Goal: Task Accomplishment & Management: Use online tool/utility

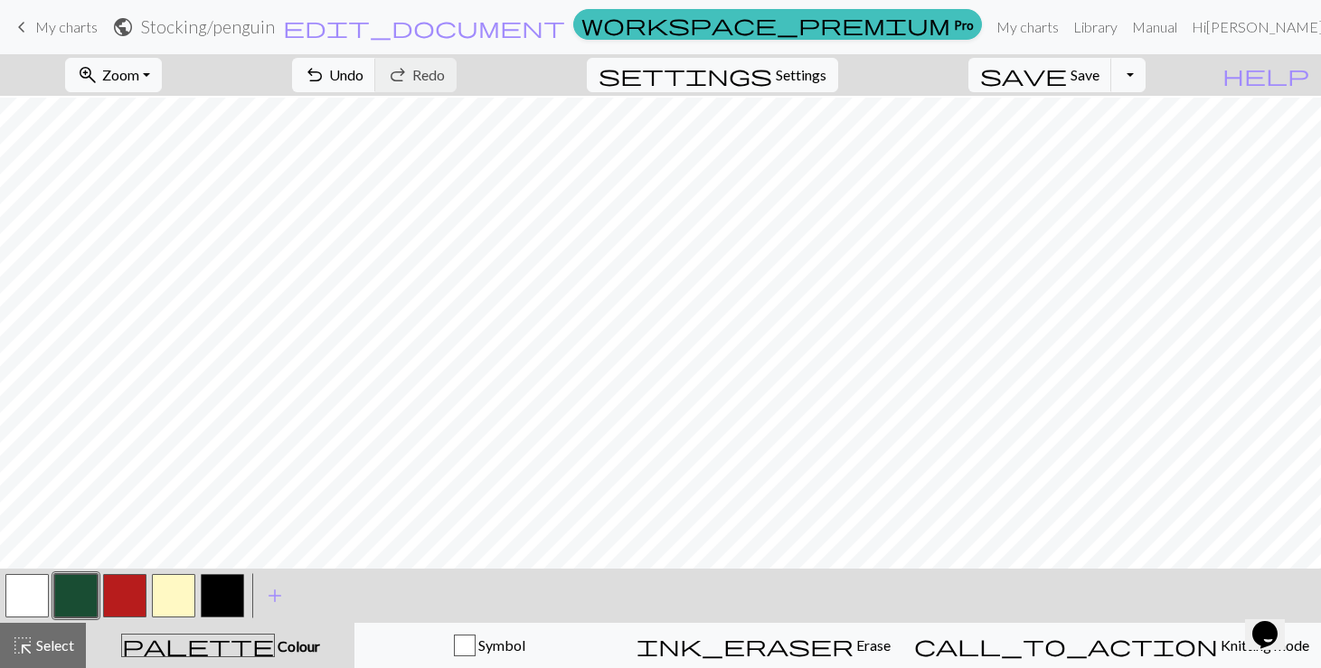
scroll to position [156, 0]
click at [1100, 77] on span "Save" at bounding box center [1085, 74] width 29 height 17
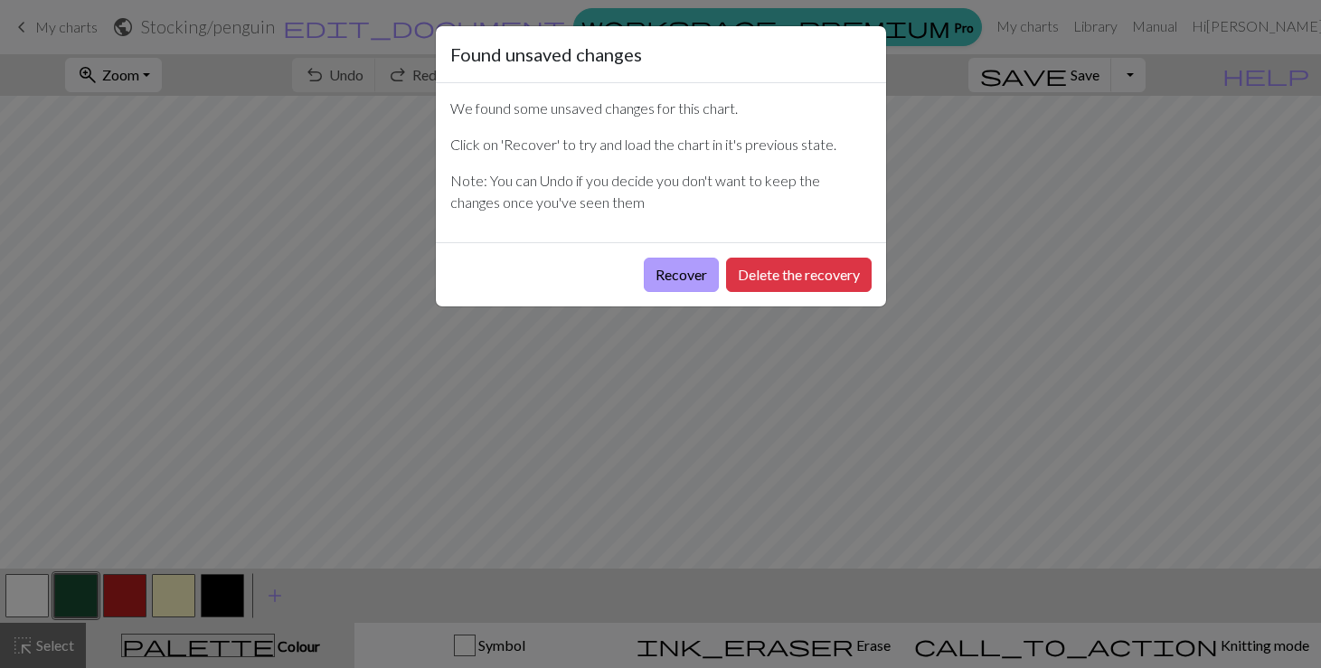
click at [691, 280] on button "Recover" at bounding box center [681, 275] width 75 height 34
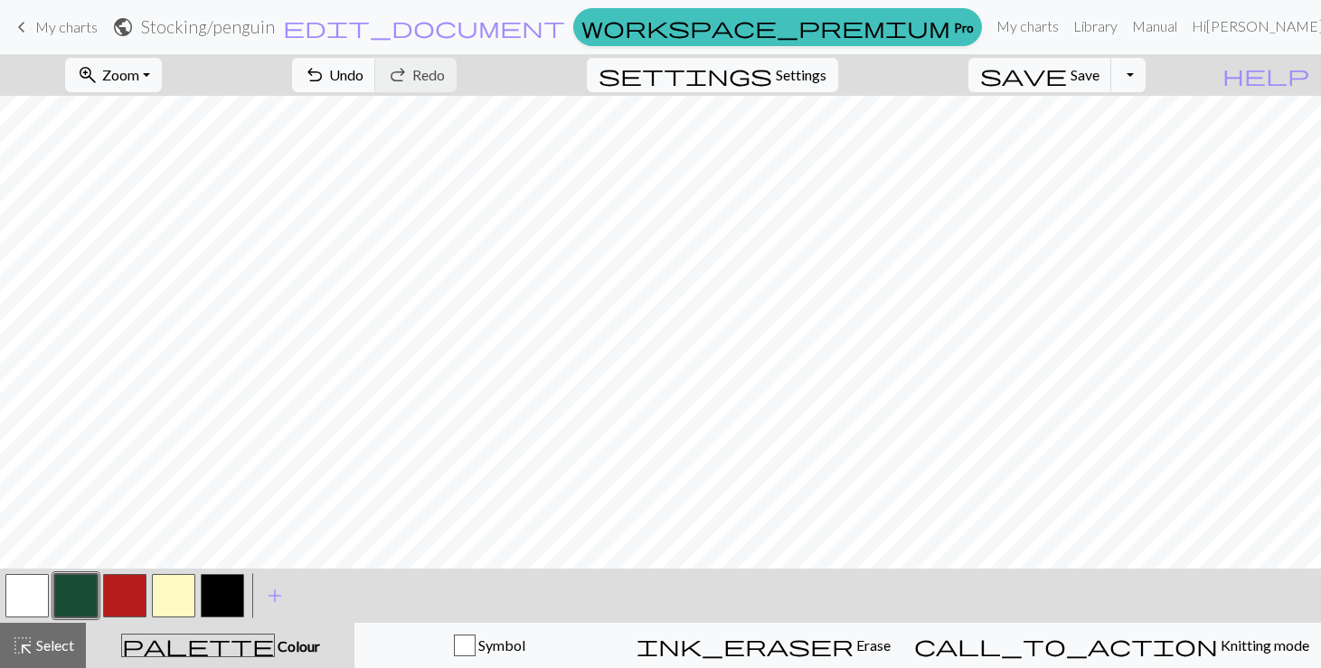
scroll to position [30, 0]
click at [822, 65] on span "Settings" at bounding box center [801, 75] width 51 height 22
select select "aran"
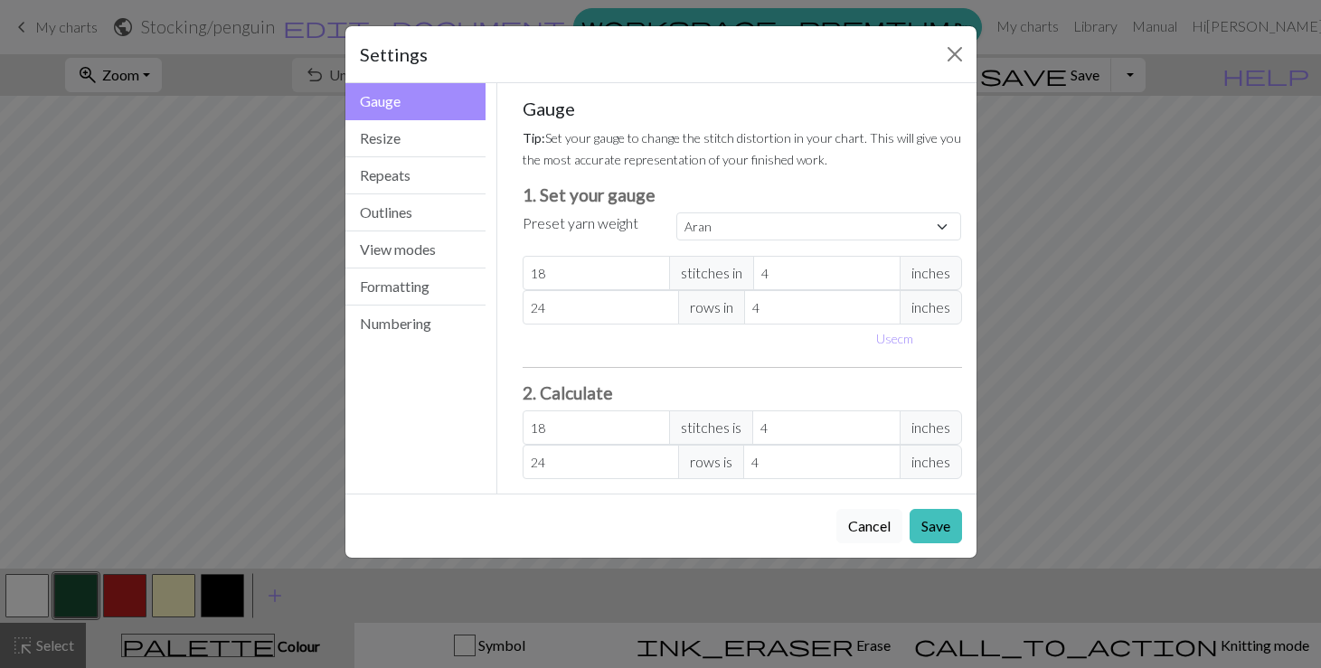
click at [849, 524] on button "Cancel" at bounding box center [870, 526] width 66 height 34
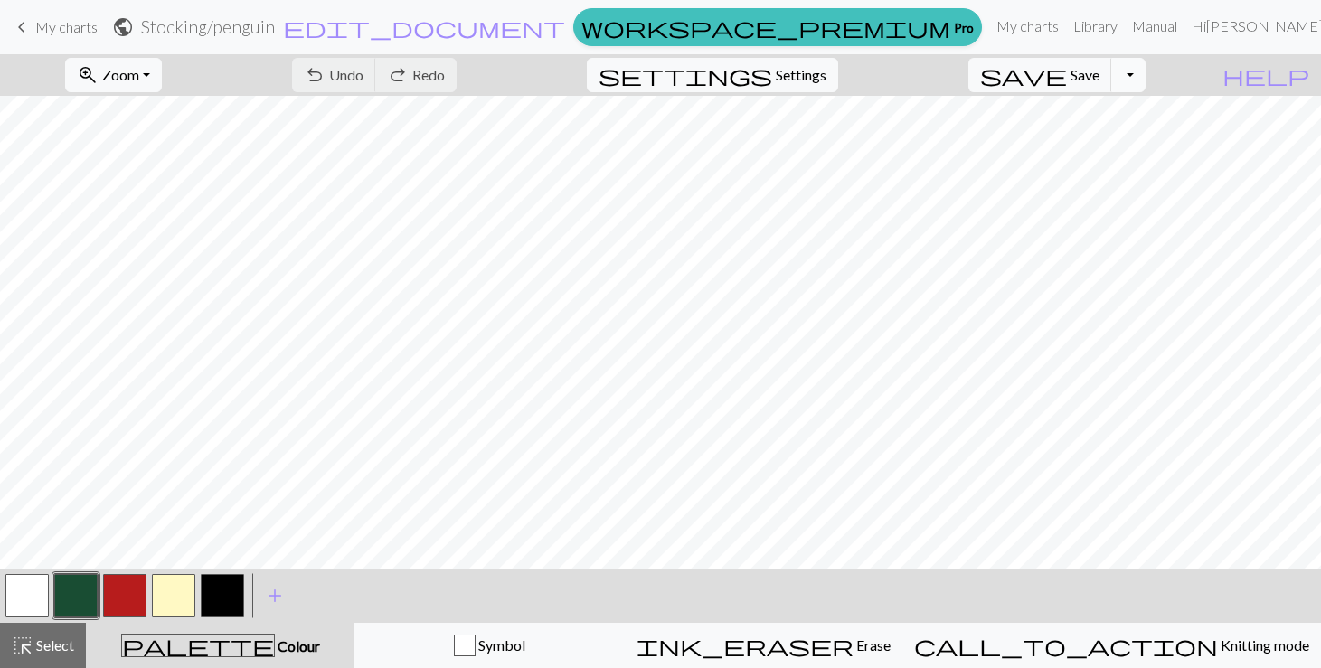
click at [1146, 71] on button "Toggle Dropdown" at bounding box center [1129, 75] width 34 height 34
click at [1129, 140] on button "save_alt Download" at bounding box center [996, 143] width 298 height 29
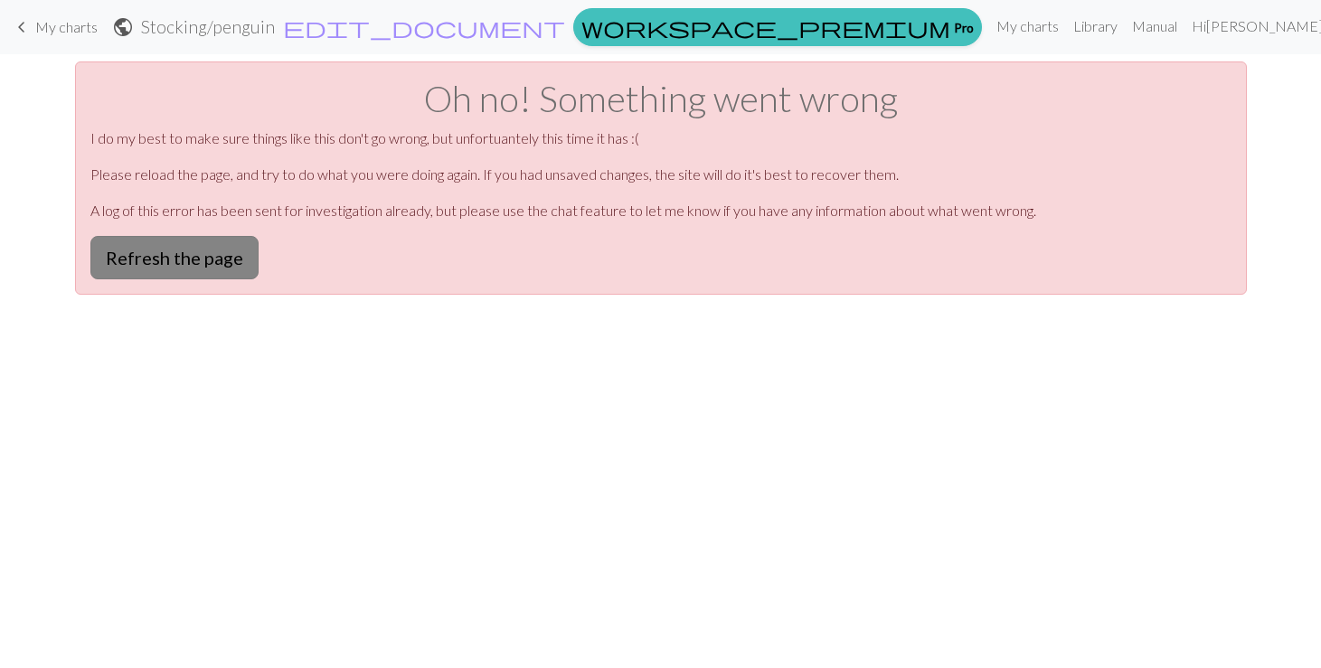
click at [179, 260] on button "Refresh the page" at bounding box center [174, 257] width 168 height 43
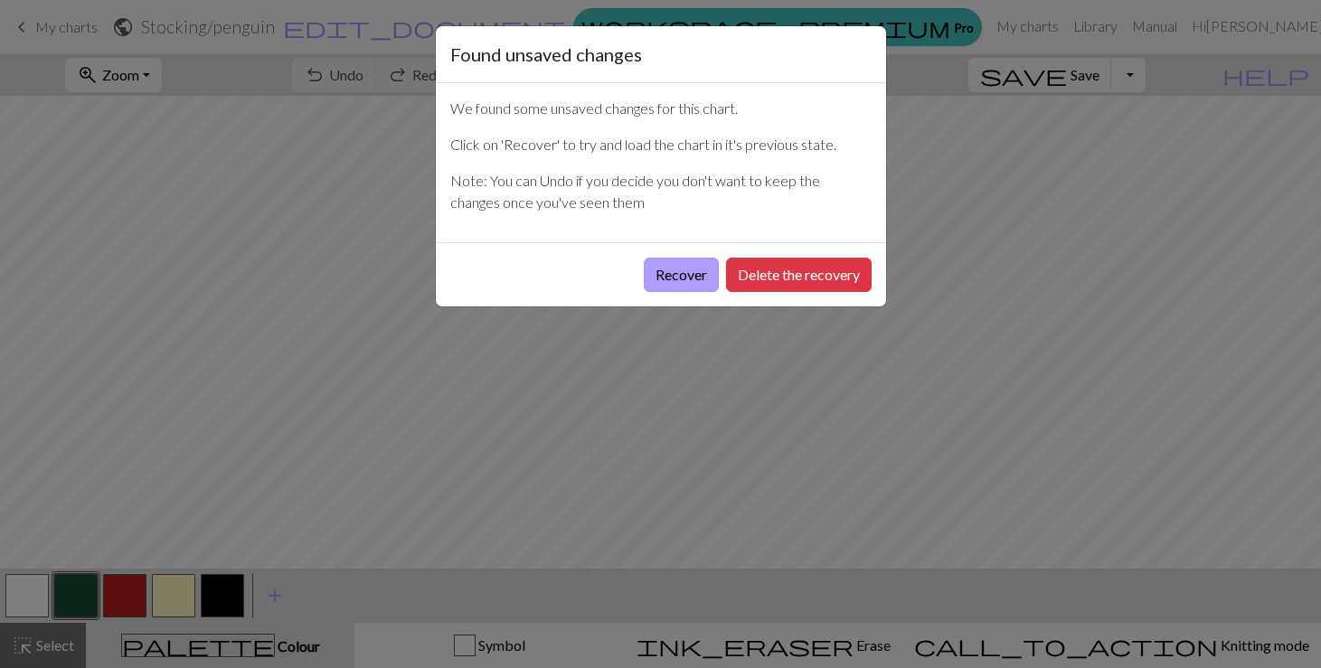
click at [649, 278] on button "Recover" at bounding box center [681, 275] width 75 height 34
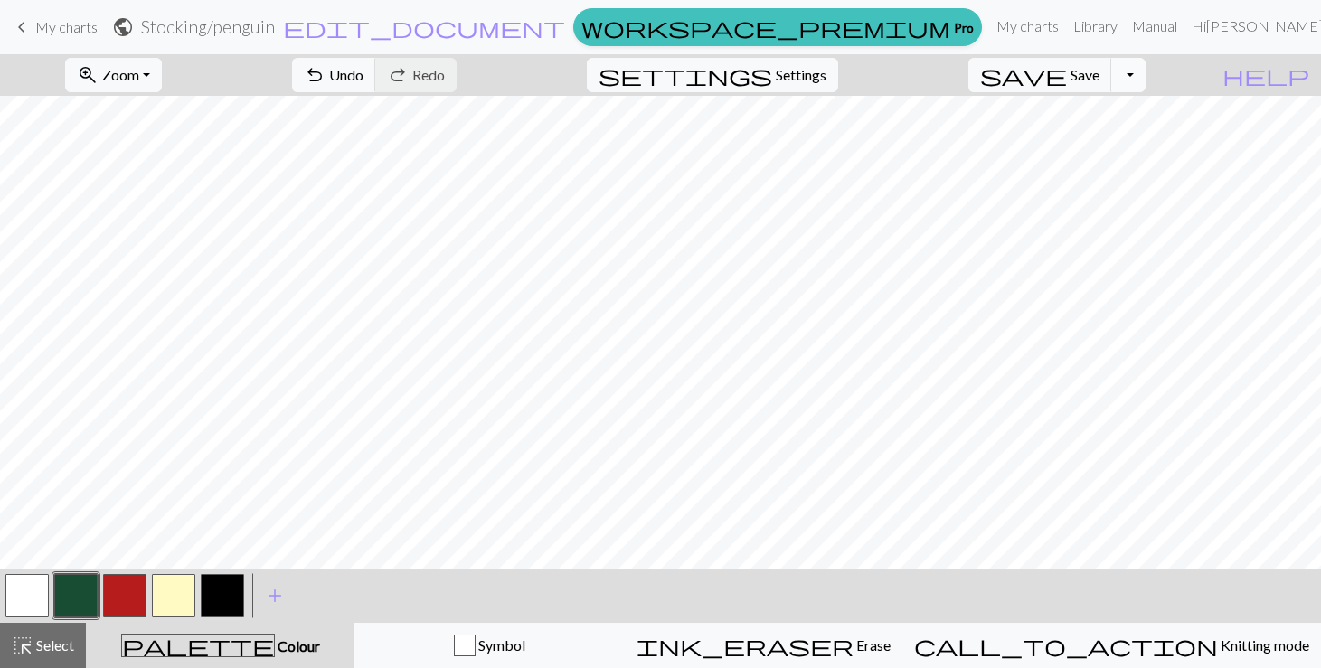
click at [1146, 70] on button "Toggle Dropdown" at bounding box center [1129, 75] width 34 height 34
click at [1113, 138] on button "save_alt Download" at bounding box center [996, 143] width 298 height 29
click at [565, 30] on span "edit_document" at bounding box center [424, 26] width 282 height 25
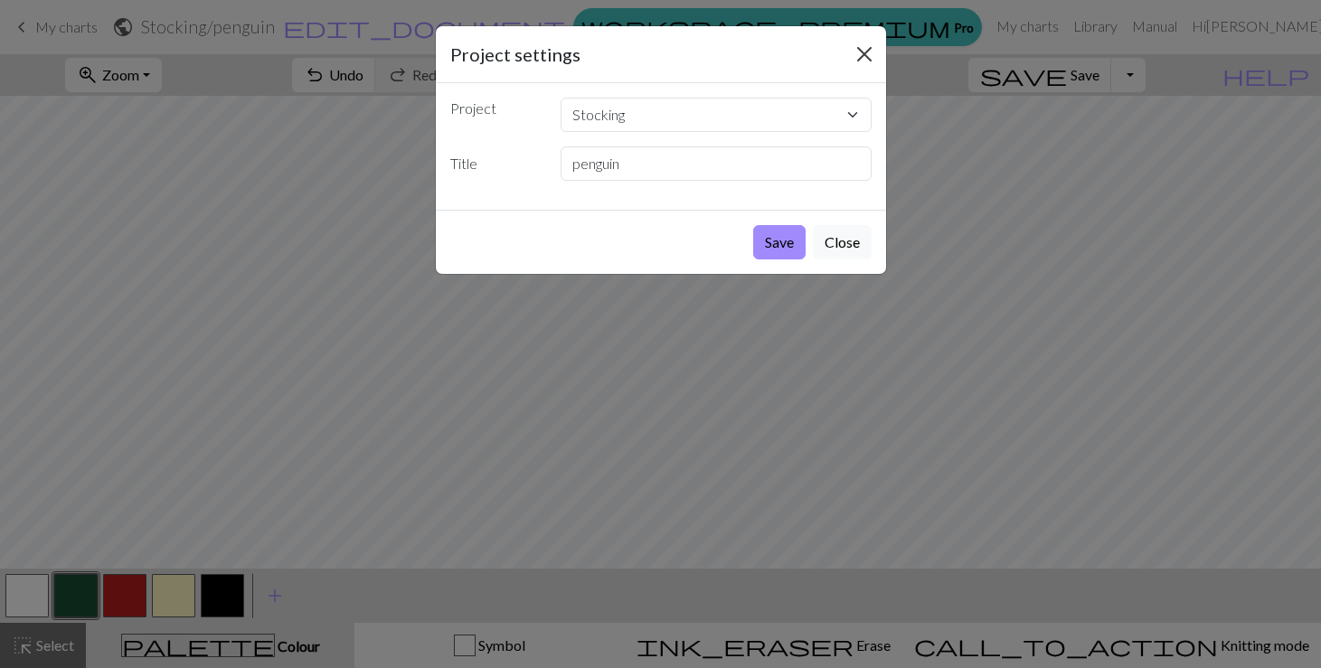
click at [864, 51] on button "Close" at bounding box center [864, 54] width 29 height 29
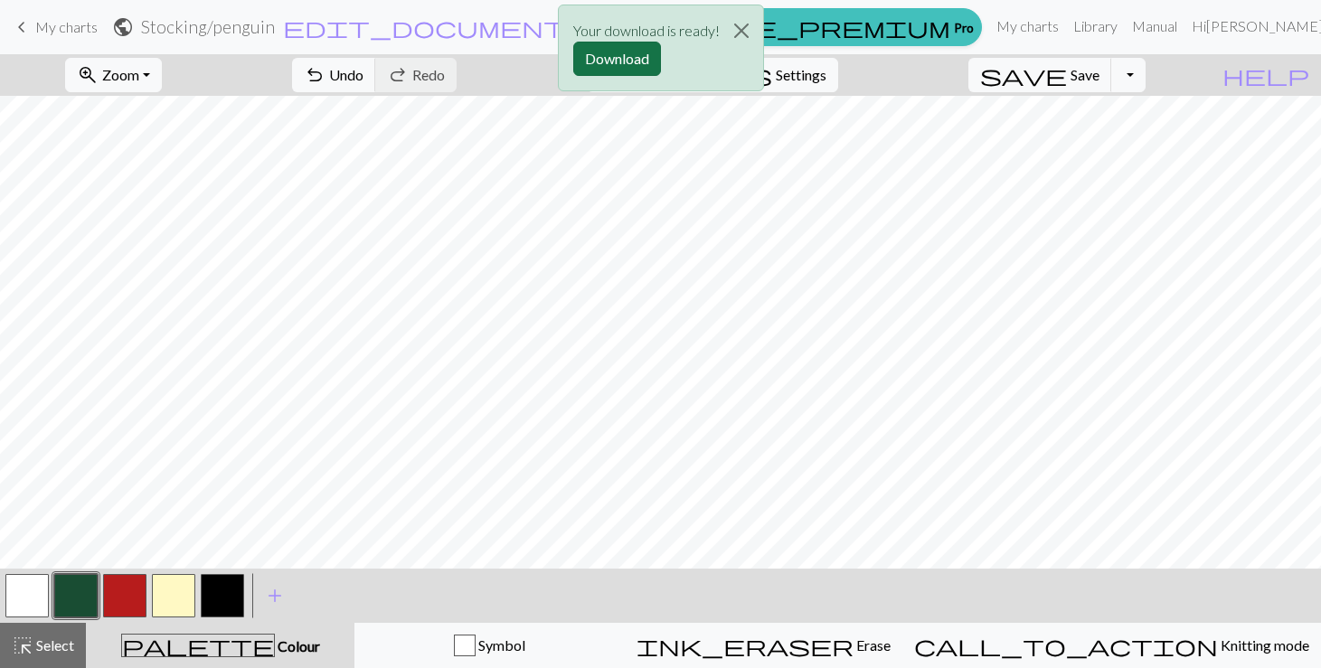
click at [640, 59] on button "Download" at bounding box center [617, 59] width 88 height 34
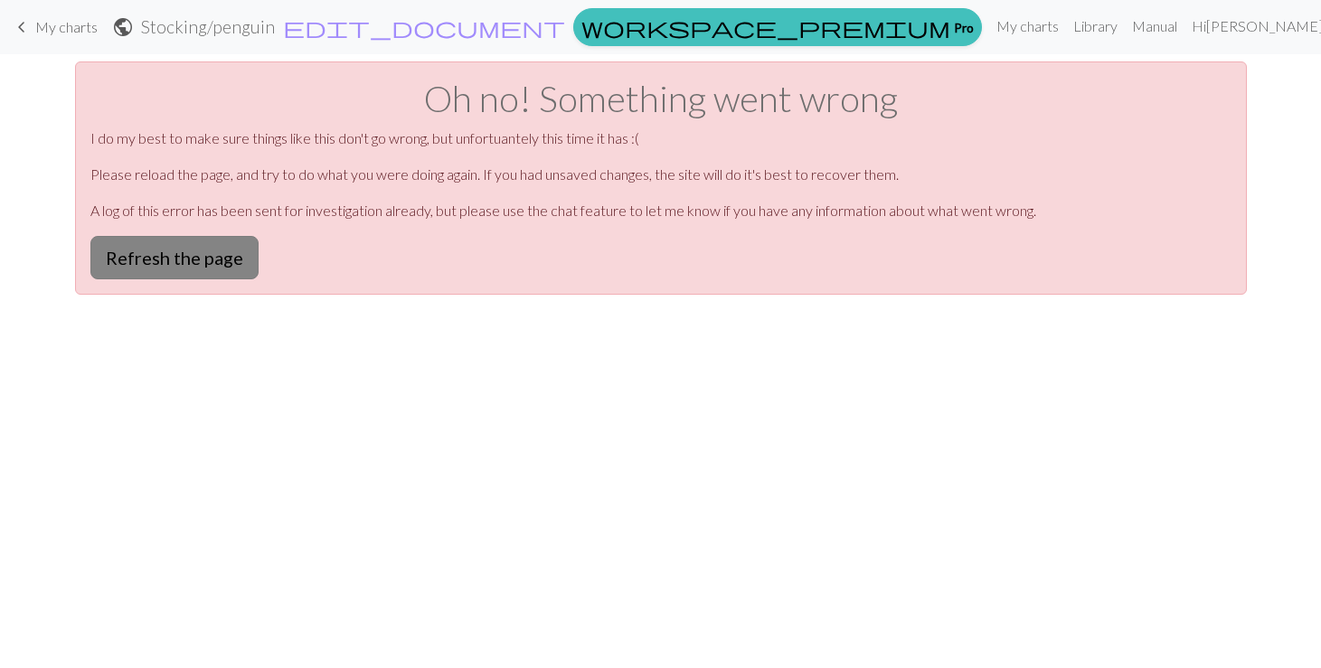
click at [233, 252] on button "Refresh the page" at bounding box center [174, 257] width 168 height 43
click at [208, 250] on button "Refresh the page" at bounding box center [174, 257] width 168 height 43
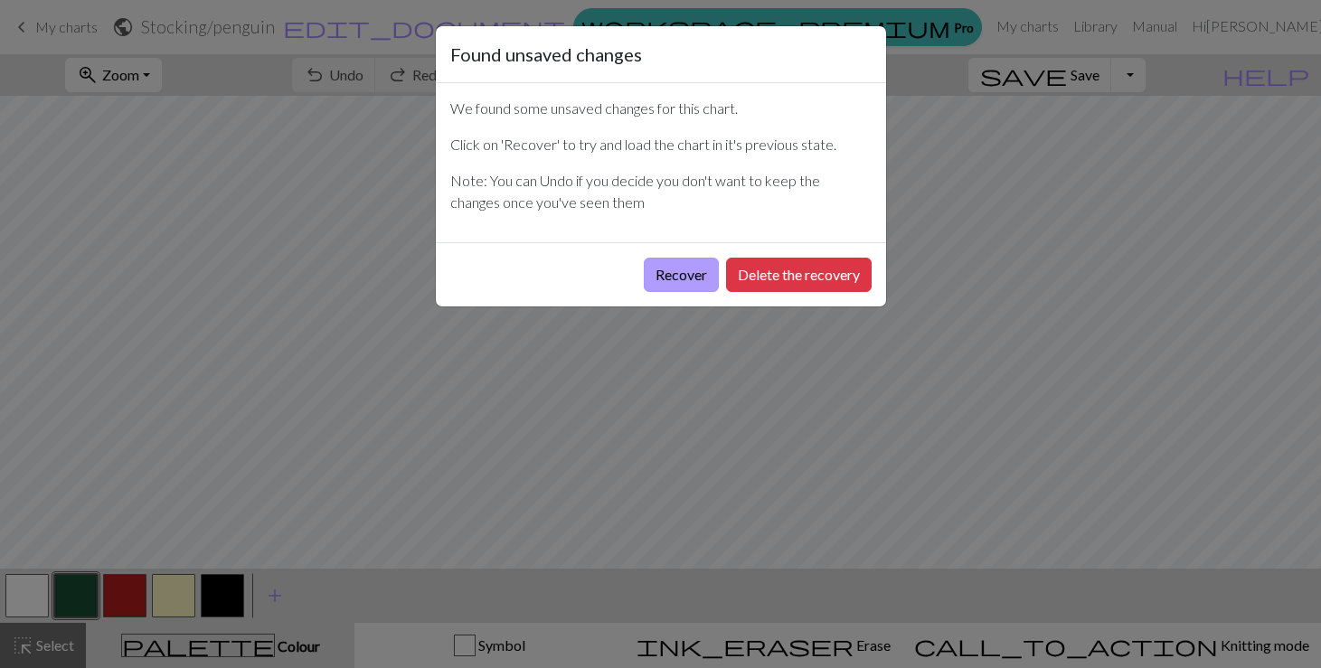
click at [674, 269] on button "Recover" at bounding box center [681, 275] width 75 height 34
